Goal: Communication & Community: Ask a question

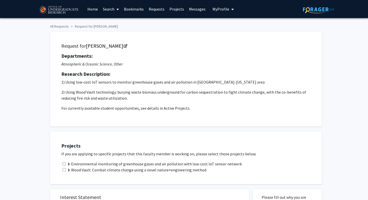
click at [105, 5] on link "Search" at bounding box center [110, 9] width 21 height 18
click at [91, 12] on link "Home" at bounding box center [93, 9] width 16 height 18
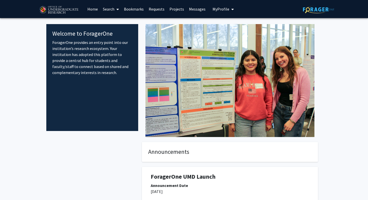
click at [175, 6] on link "Projects" at bounding box center [177, 9] width 20 height 18
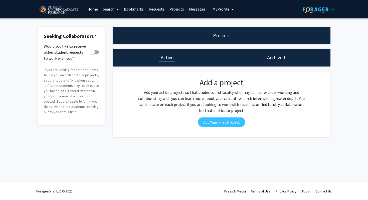
click at [145, 5] on link "Bookmarks" at bounding box center [134, 9] width 25 height 18
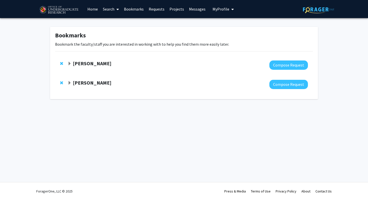
click at [136, 11] on link "Bookmarks" at bounding box center [134, 9] width 25 height 18
click at [157, 4] on link "Requests" at bounding box center [156, 9] width 21 height 18
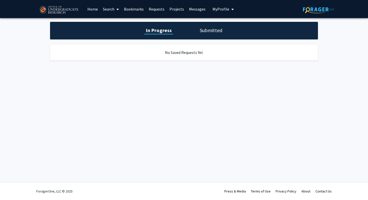
click at [104, 10] on link "Search" at bounding box center [110, 9] width 21 height 18
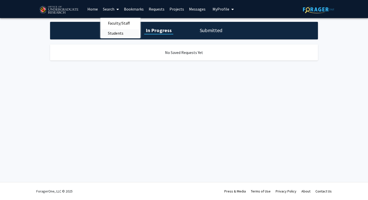
click at [110, 30] on span "Students" at bounding box center [115, 33] width 31 height 10
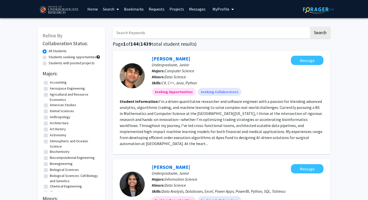
click at [110, 9] on link "Search" at bounding box center [110, 9] width 21 height 18
click at [114, 24] on span "Faculty/Staff" at bounding box center [118, 23] width 37 height 10
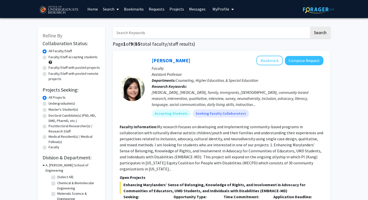
click at [66, 104] on label "Undergraduate(s)" at bounding box center [62, 103] width 27 height 5
click at [52, 104] on input "Undergraduate(s)" at bounding box center [50, 102] width 3 height 3
radio input "true"
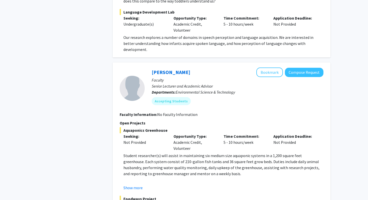
scroll to position [1301, 0]
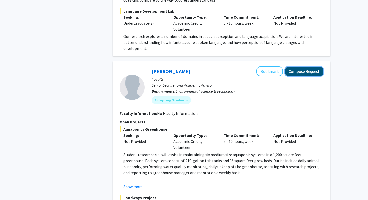
click at [307, 67] on button "Compose Request" at bounding box center [304, 71] width 39 height 9
